Goal: Task Accomplishment & Management: Manage account settings

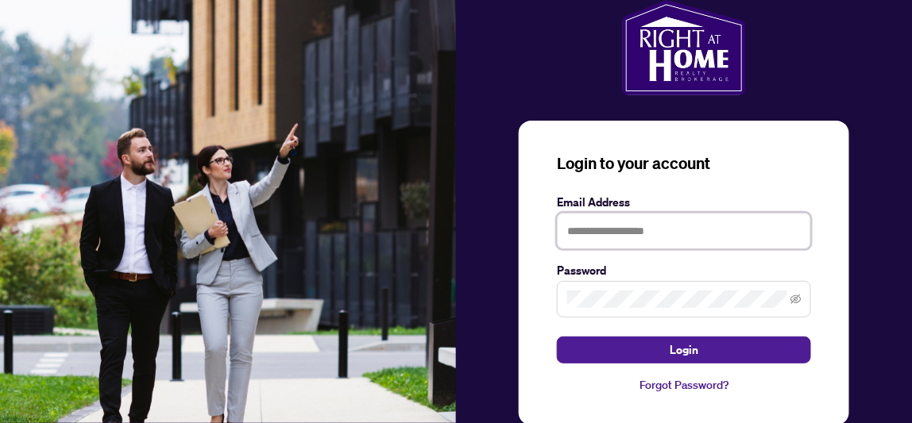
click at [606, 240] on input "text" at bounding box center [684, 231] width 254 height 37
type input "**********"
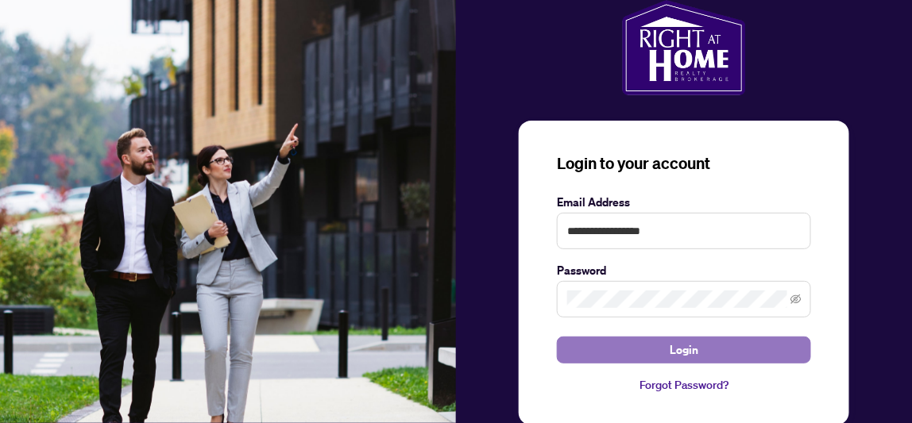
click at [670, 338] on span "Login" at bounding box center [684, 350] width 29 height 25
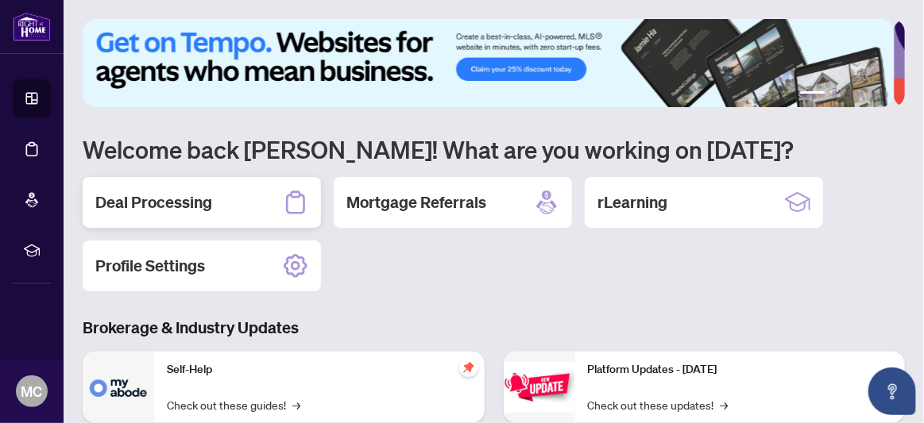
click at [193, 198] on h2 "Deal Processing" at bounding box center [153, 202] width 117 height 22
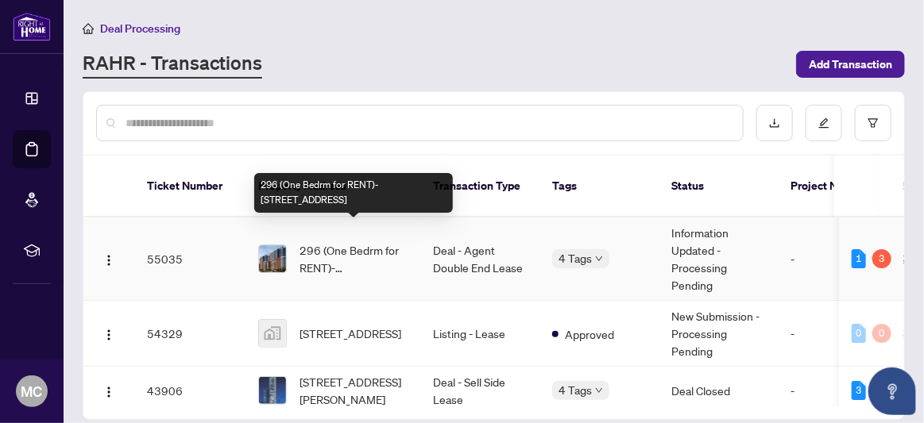
click at [380, 241] on span "296 (One Bedrm for RENT)-[STREET_ADDRESS]" at bounding box center [353, 258] width 108 height 35
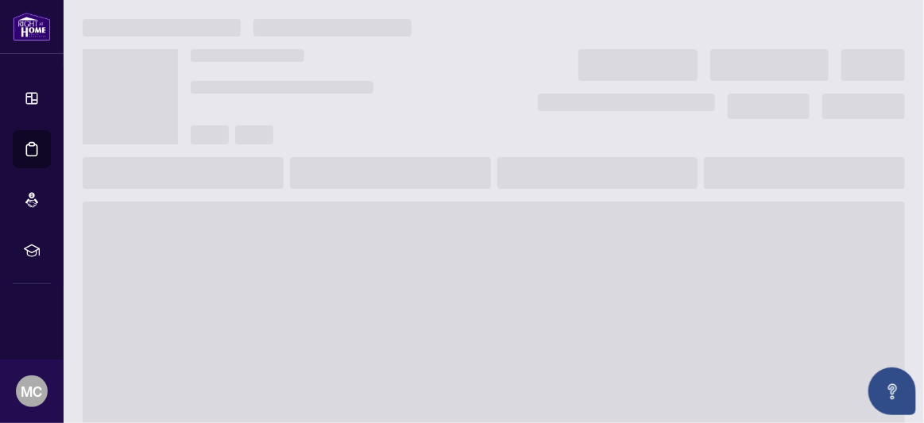
click at [380, 239] on main at bounding box center [494, 211] width 860 height 423
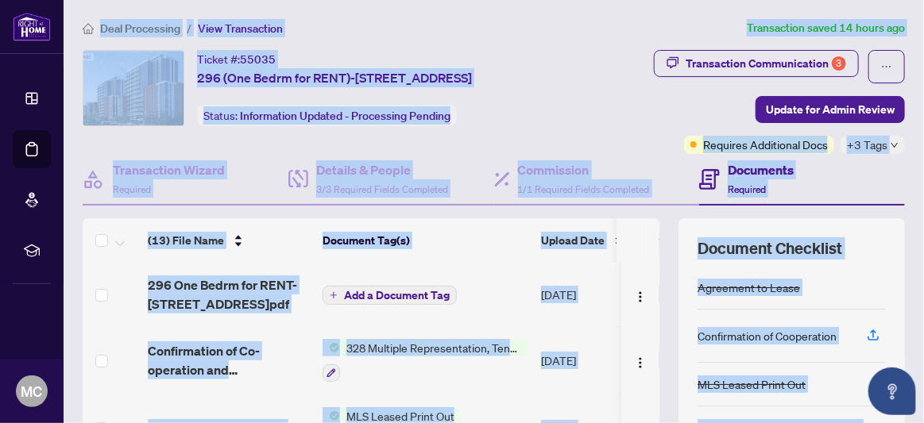
click at [472, 124] on div "Ticket #: 55035 296 (One Bedrm for RENT)-[STREET_ADDRESS] Status: Information U…" at bounding box center [334, 88] width 275 height 76
click at [667, 138] on div "Transaction Communication 3 Update for Admin Review Requires Additional Docs +3…" at bounding box center [735, 102] width 339 height 104
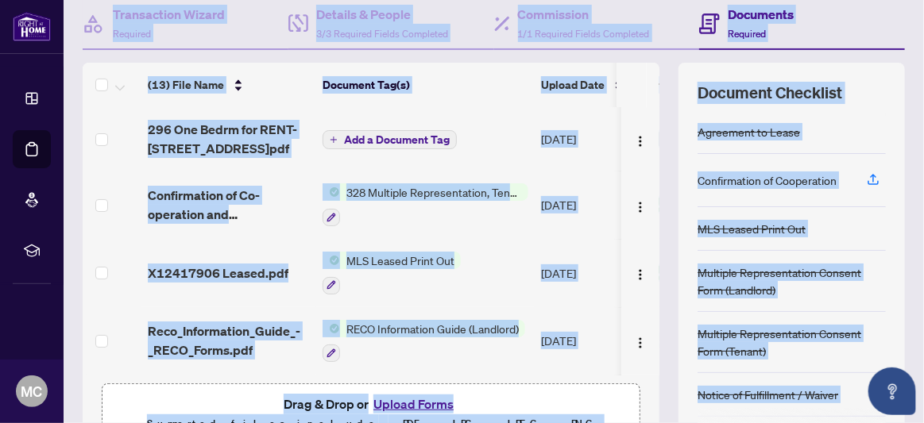
scroll to position [38, 0]
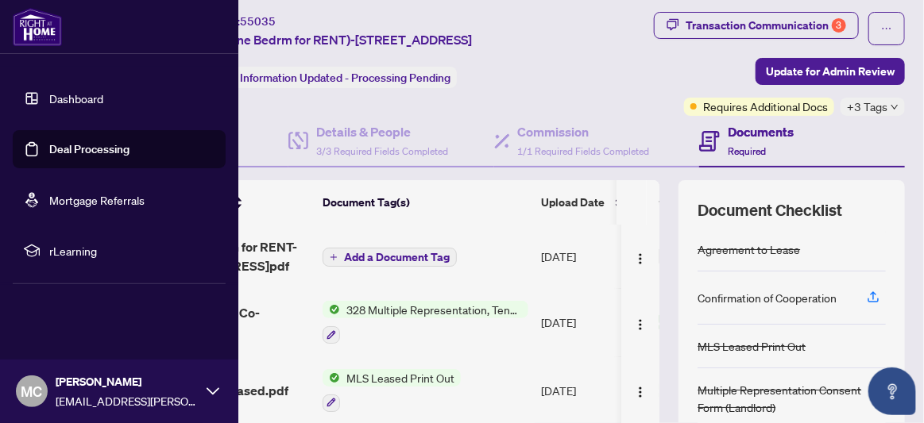
click at [2, 313] on div "Dashboard Deal Processing Mortgage Referrals rLearning MC [PERSON_NAME] [EMAIL_…" at bounding box center [119, 211] width 238 height 423
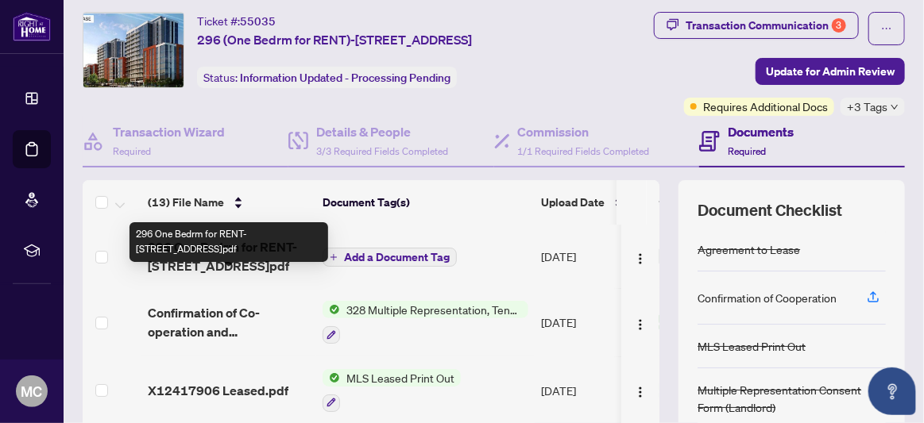
click at [243, 276] on span "296 One Bedrm for RENT-[STREET_ADDRESS]pdf" at bounding box center [229, 257] width 162 height 38
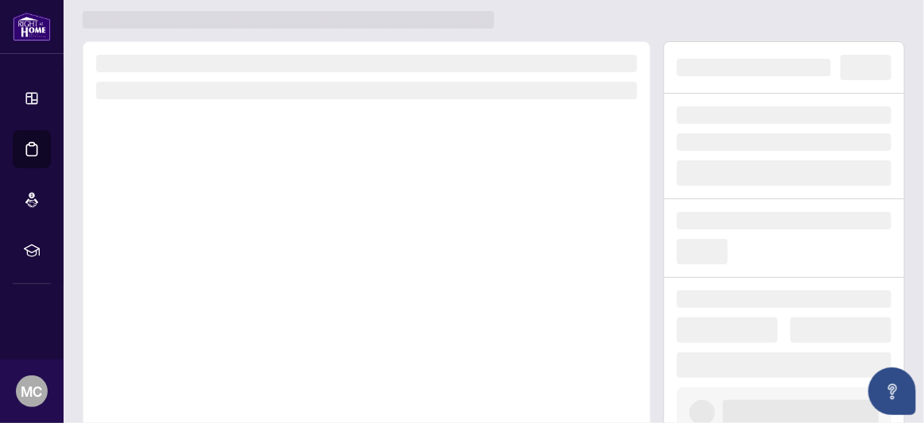
click at [243, 276] on div at bounding box center [367, 262] width 568 height 442
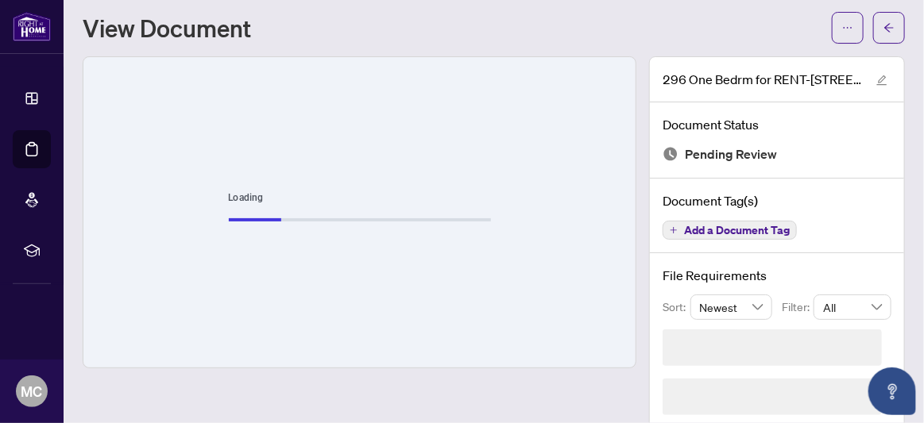
scroll to position [10, 0]
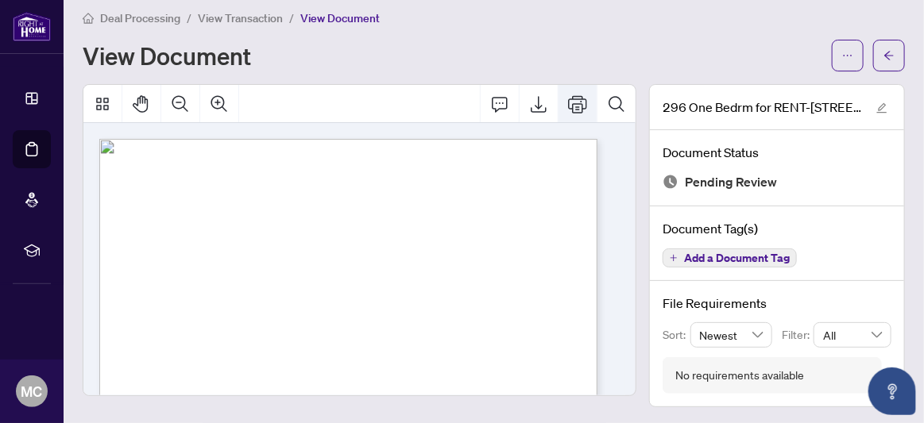
click at [568, 108] on icon "Print" at bounding box center [577, 103] width 19 height 17
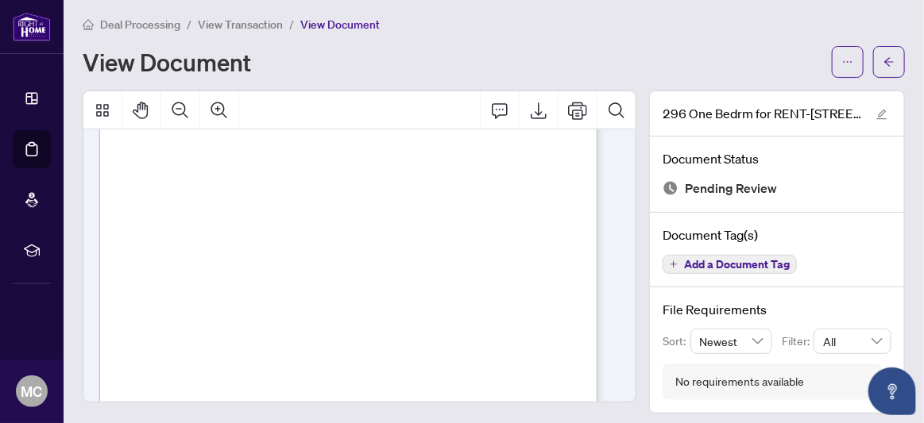
scroll to position [238, 0]
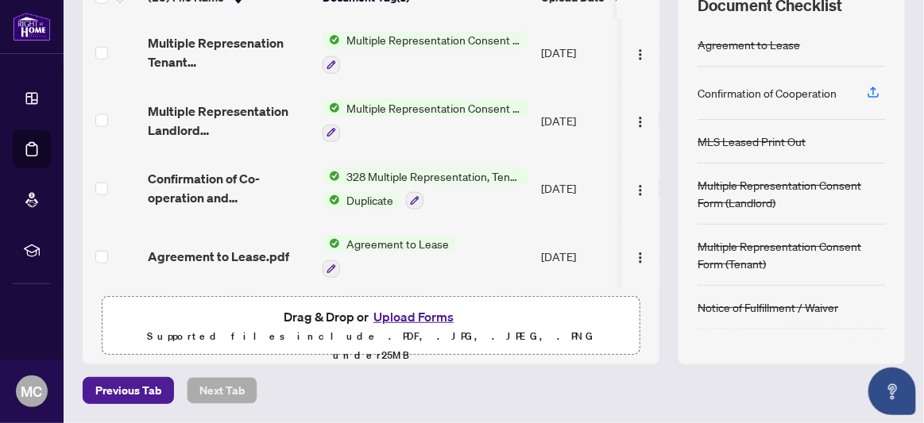
scroll to position [276, 0]
click at [392, 318] on button "Upload Forms" at bounding box center [414, 317] width 90 height 21
